Goal: Information Seeking & Learning: Compare options

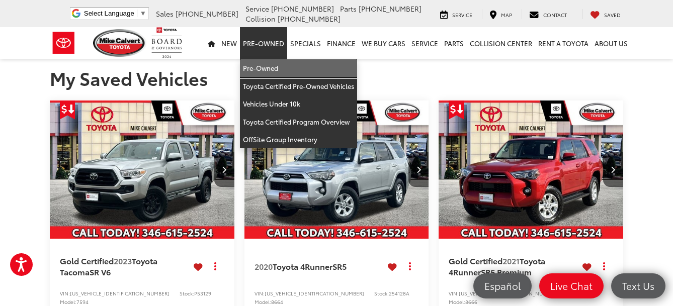
click at [271, 66] on link "Pre-Owned" at bounding box center [298, 68] width 117 height 18
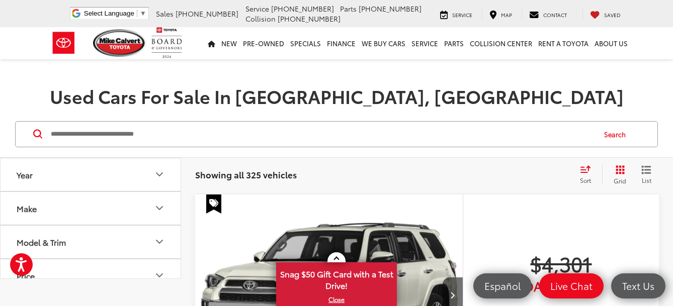
scroll to position [101, 0]
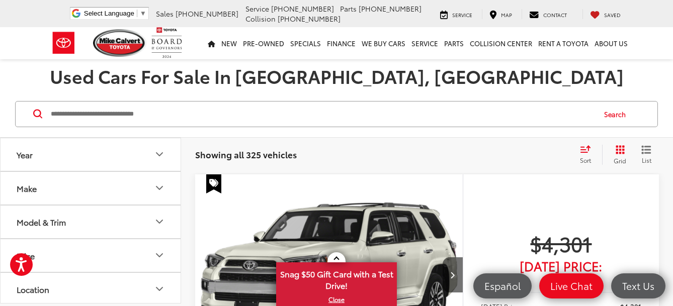
click at [156, 187] on icon "Make" at bounding box center [159, 188] width 12 height 12
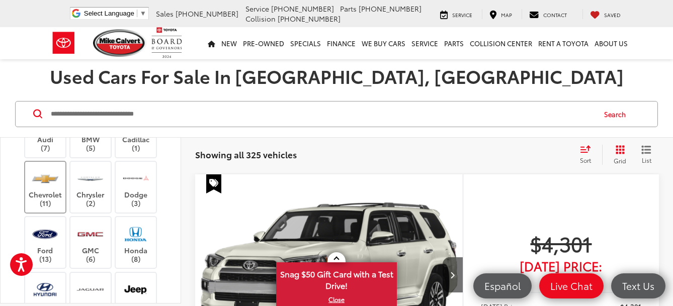
click at [46, 191] on label "Chevrolet (11)" at bounding box center [45, 187] width 41 height 41
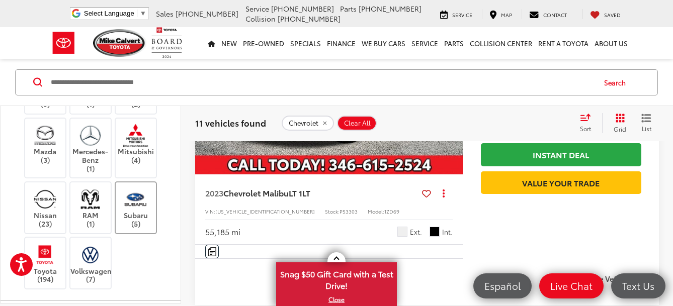
scroll to position [352, 0]
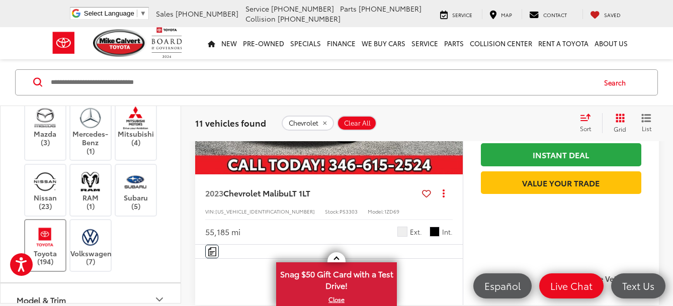
click at [48, 242] on img at bounding box center [45, 237] width 28 height 24
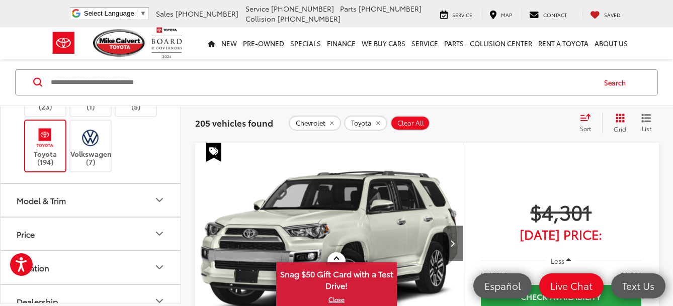
scroll to position [453, 0]
click at [161, 195] on icon "Model & Trim" at bounding box center [159, 199] width 12 height 12
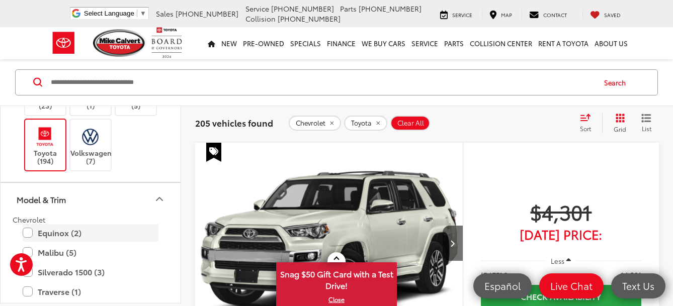
scroll to position [503, 0]
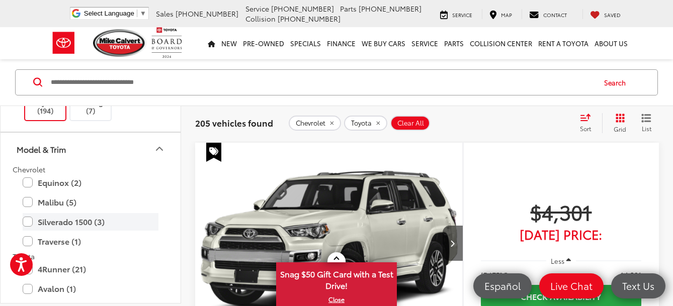
click at [24, 221] on label "Silverado 1500 (3)" at bounding box center [91, 222] width 136 height 18
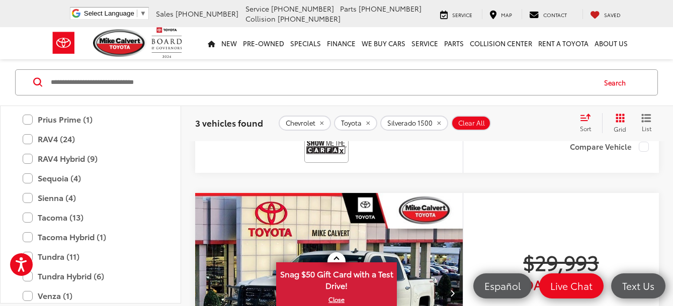
scroll to position [929, 0]
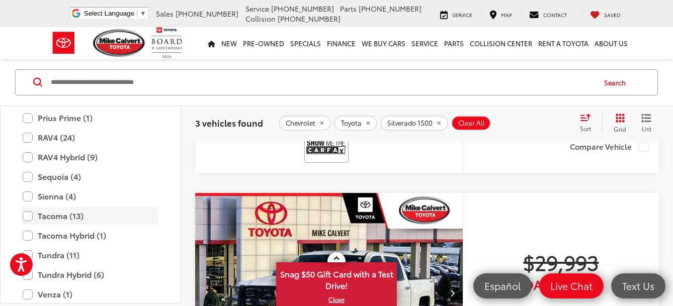
click at [27, 217] on label "Tacoma (13)" at bounding box center [91, 216] width 136 height 18
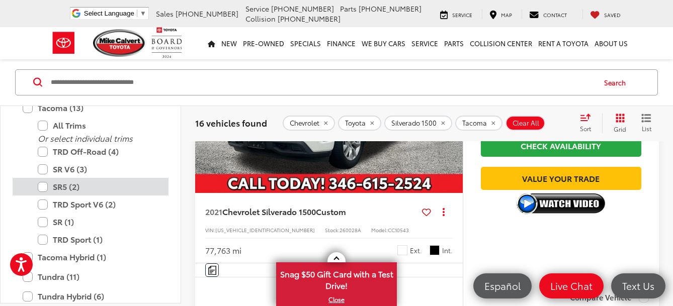
scroll to position [1080, 0]
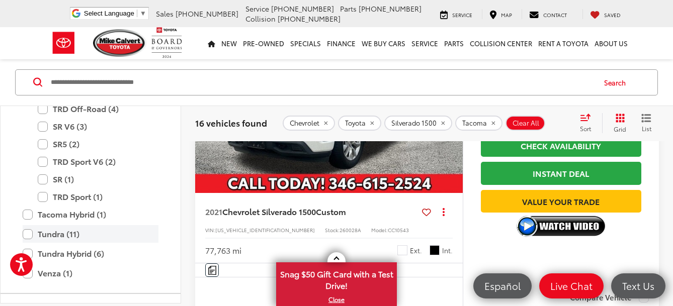
drag, startPoint x: 26, startPoint y: 234, endPoint x: 84, endPoint y: 236, distance: 57.9
click at [26, 234] on label "Tundra (11)" at bounding box center [91, 234] width 136 height 18
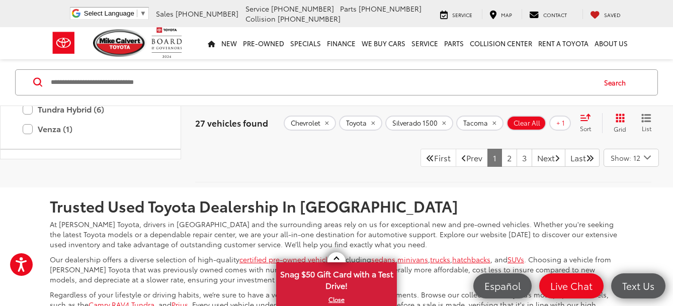
scroll to position [4357, 0]
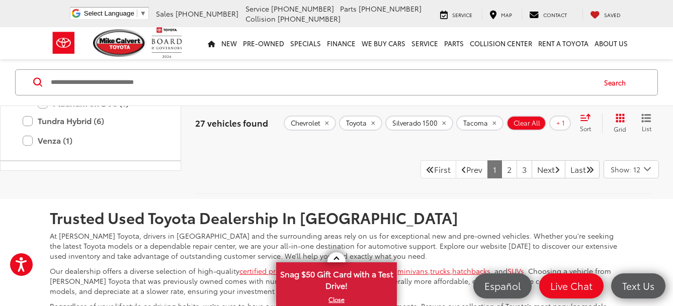
click at [649, 171] on icon "Select number of vehicles per page" at bounding box center [647, 169] width 6 height 3
click at [624, 236] on button "Show: 48" at bounding box center [631, 227] width 54 height 18
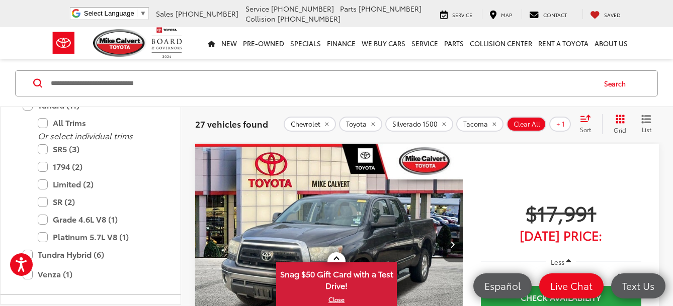
scroll to position [132, 0]
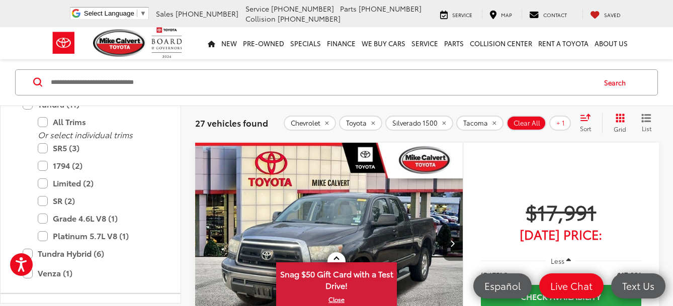
click at [336, 257] on span at bounding box center [336, 260] width 6 height 6
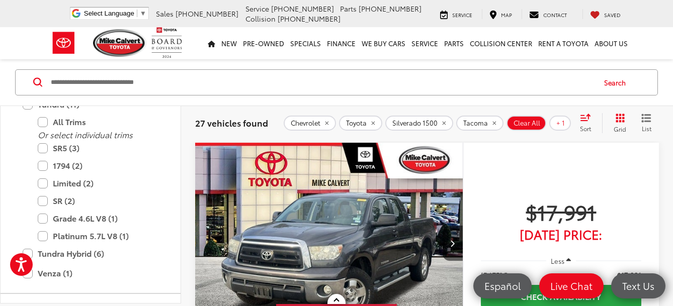
click at [337, 261] on img "2011 Toyota Tundra Grade 4.6L V8 0" at bounding box center [329, 244] width 269 height 202
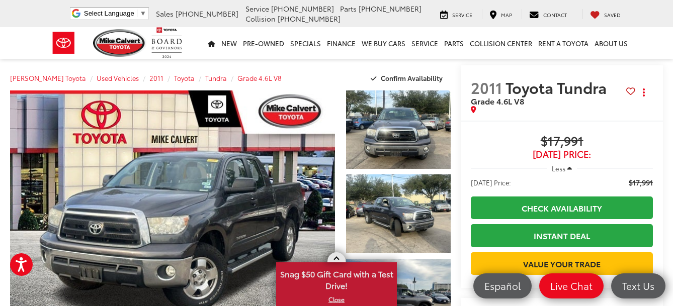
click at [336, 258] on span at bounding box center [336, 260] width 6 height 6
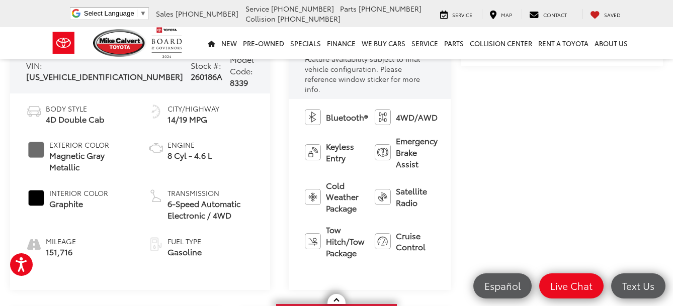
scroll to position [402, 0]
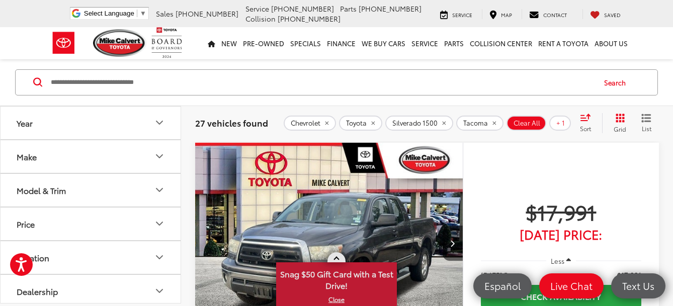
click at [334, 261] on link at bounding box center [336, 257] width 18 height 10
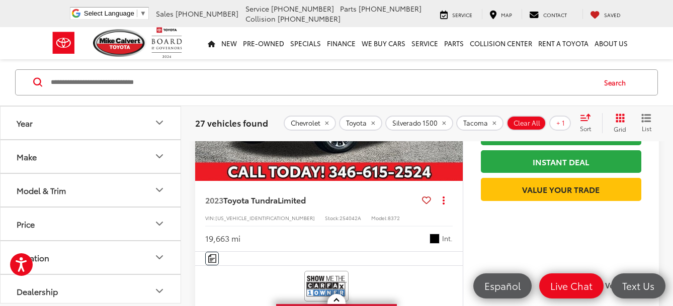
scroll to position [8179, 0]
